Goal: Transaction & Acquisition: Purchase product/service

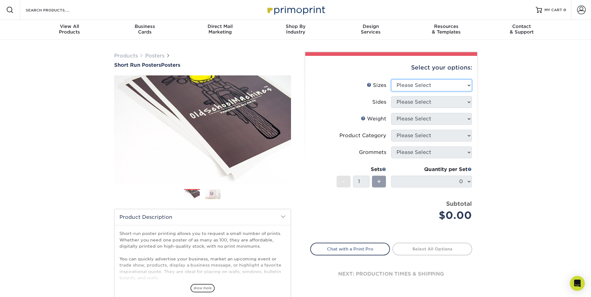
click at [424, 86] on select "Please Select 12" x 12" 12" x 15" 12" x 17" 12" x 18" 12" x 20" 12" x 24" 12" x…" at bounding box center [431, 85] width 81 height 12
select select "12.00x20.00"
click at [391, 79] on select "Please Select 12" x 12" 12" x 15" 12" x 17" 12" x 18" 12" x 20" 12" x 24" 12" x…" at bounding box center [431, 85] width 81 height 12
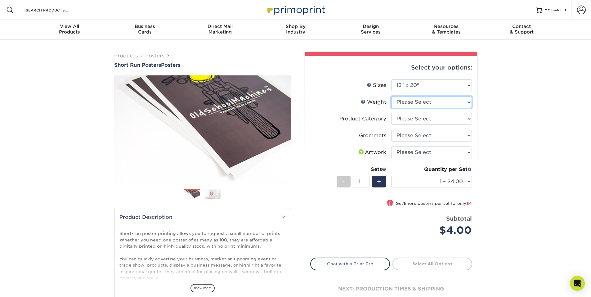
click at [420, 102] on select "Please Select 12PTC2S" at bounding box center [431, 102] width 81 height 12
select select "12PTC2S"
click at [391, 96] on select "Please Select 12PTC2S" at bounding box center [431, 102] width 81 height 12
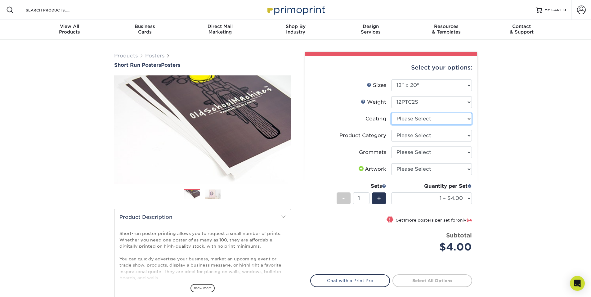
click at [416, 119] on select at bounding box center [431, 119] width 81 height 12
select select "3e7618de-abca-4bda-9f97-8b9129e913d8"
click at [391, 113] on select at bounding box center [431, 119] width 81 height 12
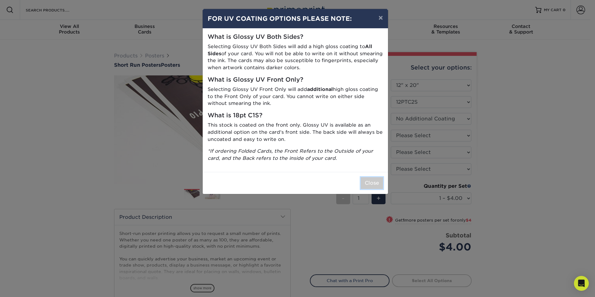
click at [376, 186] on button "Close" at bounding box center [372, 183] width 22 height 12
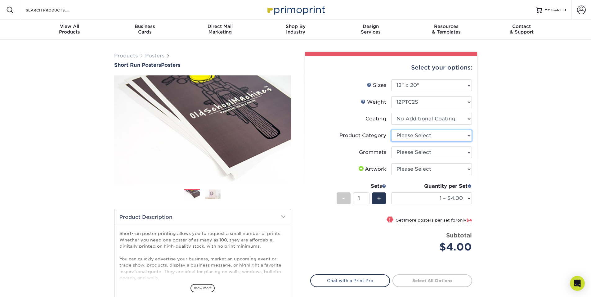
click at [425, 136] on select "Please Select Blockout Poster" at bounding box center [431, 136] width 81 height 12
select select "fa4be506-53fb-4ae9-92ef-b1dd4b719e38"
click at [391, 130] on select "Please Select Blockout Poster" at bounding box center [431, 136] width 81 height 12
click at [427, 153] on select "Please Select No Grommets Yes, Grommet All 4 Corners Yes, Grommets Top Corners …" at bounding box center [431, 152] width 81 height 12
select select "90d329df-db80-4206-b821-ff9d3f363977"
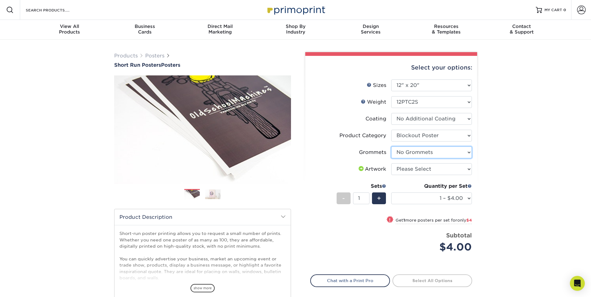
click at [391, 146] on select "Please Select No Grommets Yes, Grommet All 4 Corners Yes, Grommets Top Corners …" at bounding box center [431, 152] width 81 height 12
click at [527, 149] on div "Products Posters Short Run Posters Posters" at bounding box center [295, 205] width 591 height 331
click at [199, 289] on span "show more" at bounding box center [202, 288] width 24 height 8
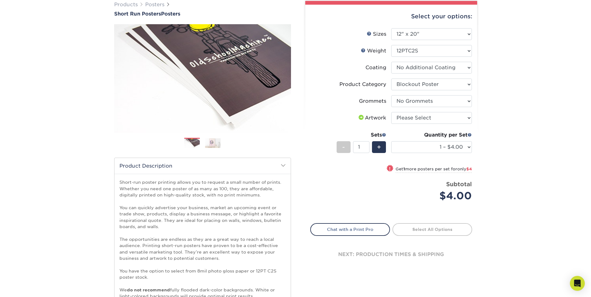
scroll to position [70, 0]
